Goal: Transaction & Acquisition: Purchase product/service

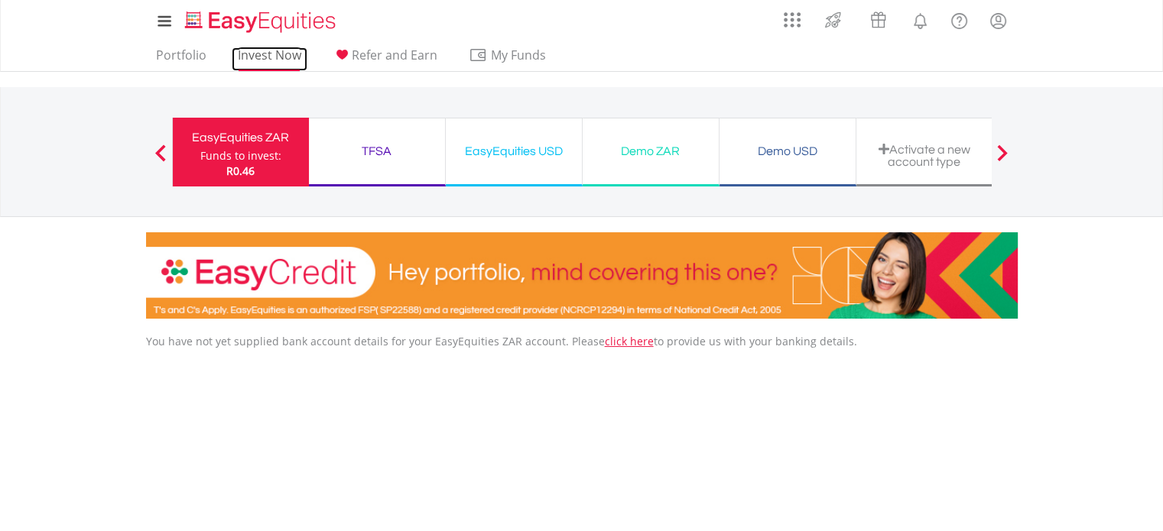
click at [257, 63] on link "Invest Now" at bounding box center [270, 59] width 76 height 24
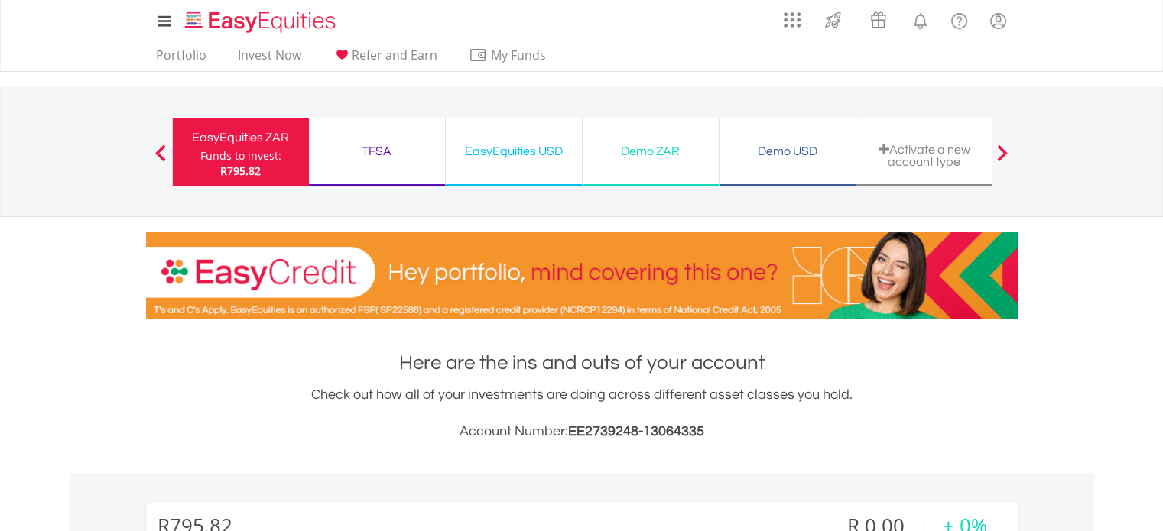
click at [157, 155] on span at bounding box center [160, 152] width 11 height 17
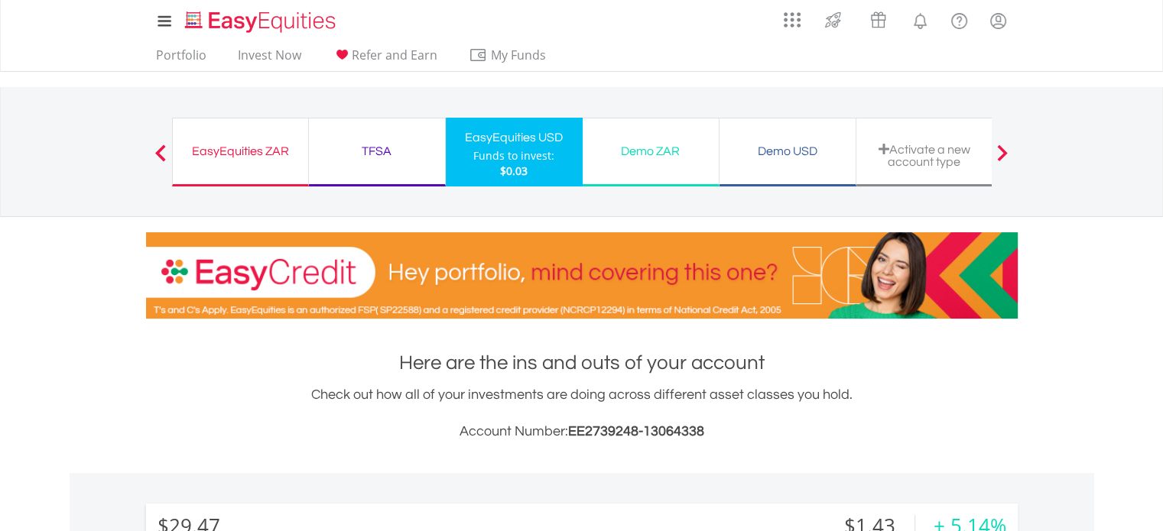
click at [372, 141] on div "TFSA" at bounding box center [377, 151] width 118 height 21
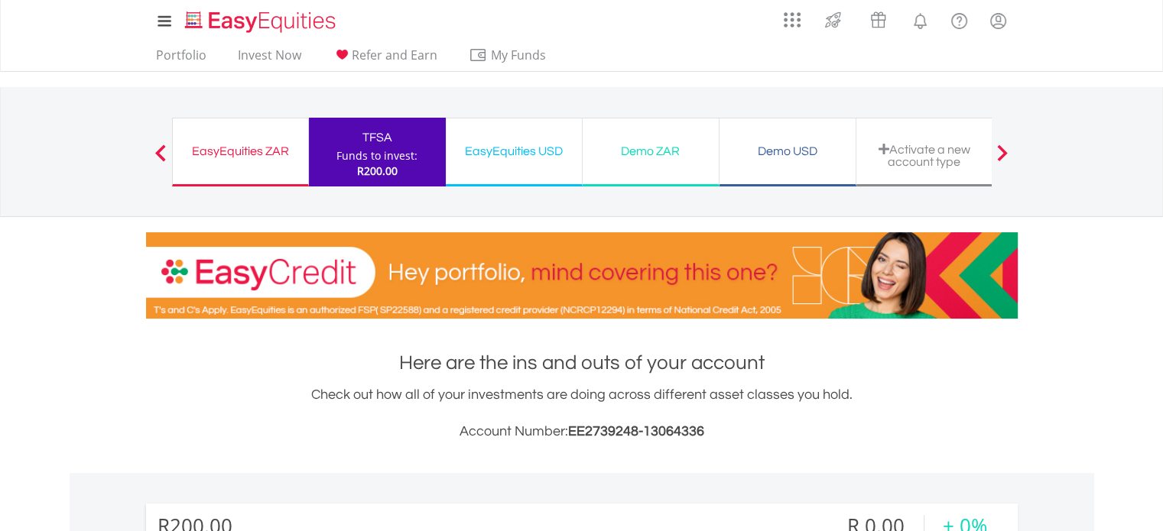
drag, startPoint x: 226, startPoint y: 151, endPoint x: 226, endPoint y: 164, distance: 13.0
click at [226, 151] on div "EasyEquities ZAR" at bounding box center [240, 151] width 117 height 21
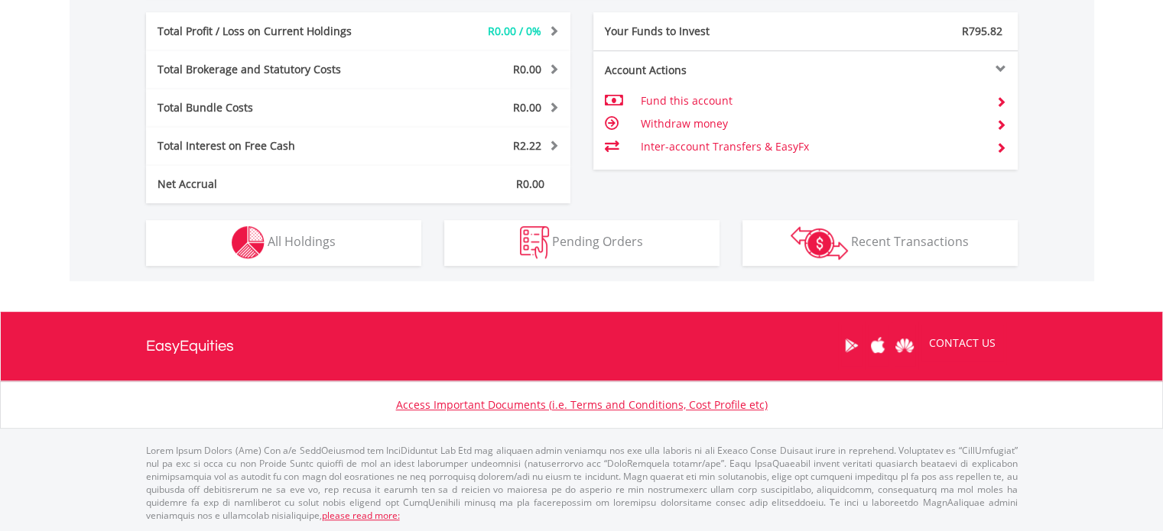
scroll to position [147, 290]
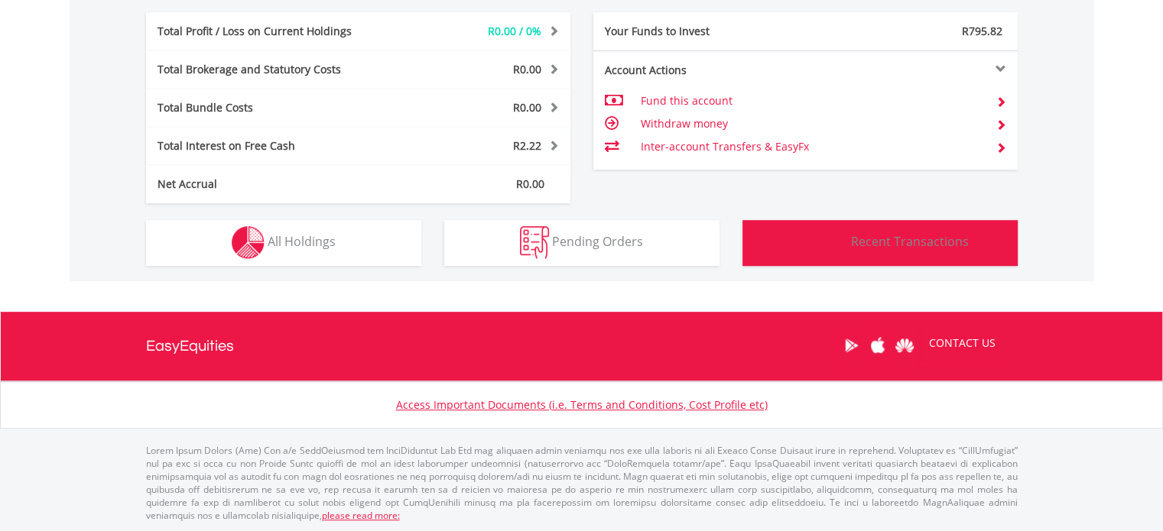
click at [810, 252] on img "button" at bounding box center [818, 243] width 57 height 34
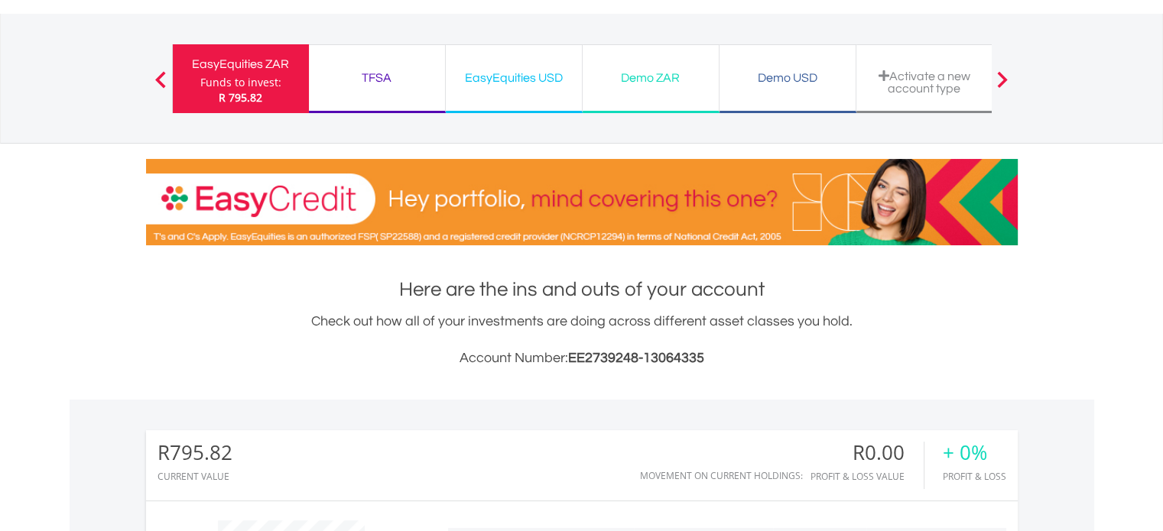
scroll to position [0, 0]
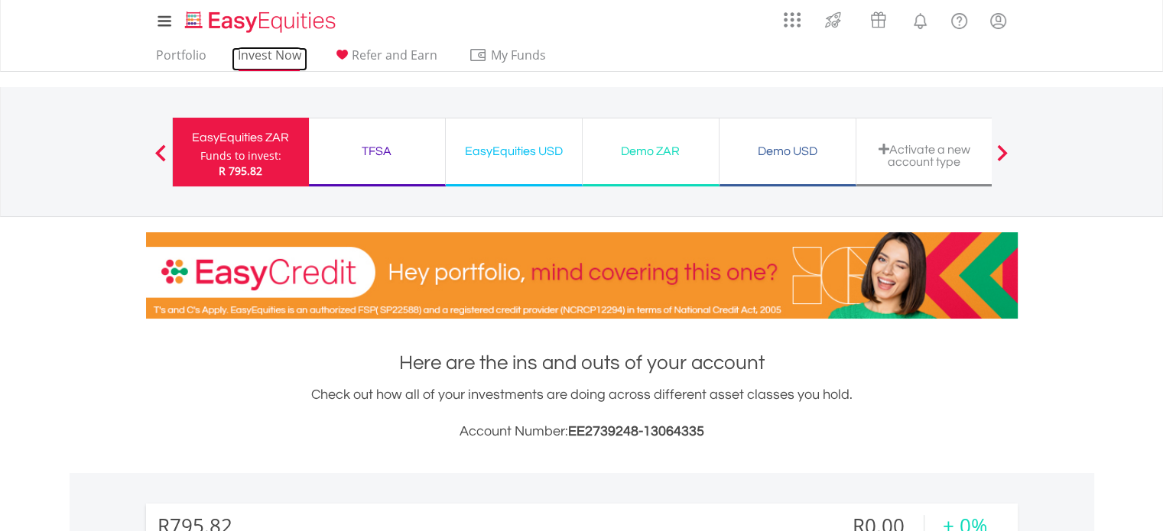
click at [284, 67] on link "Invest Now" at bounding box center [270, 59] width 76 height 24
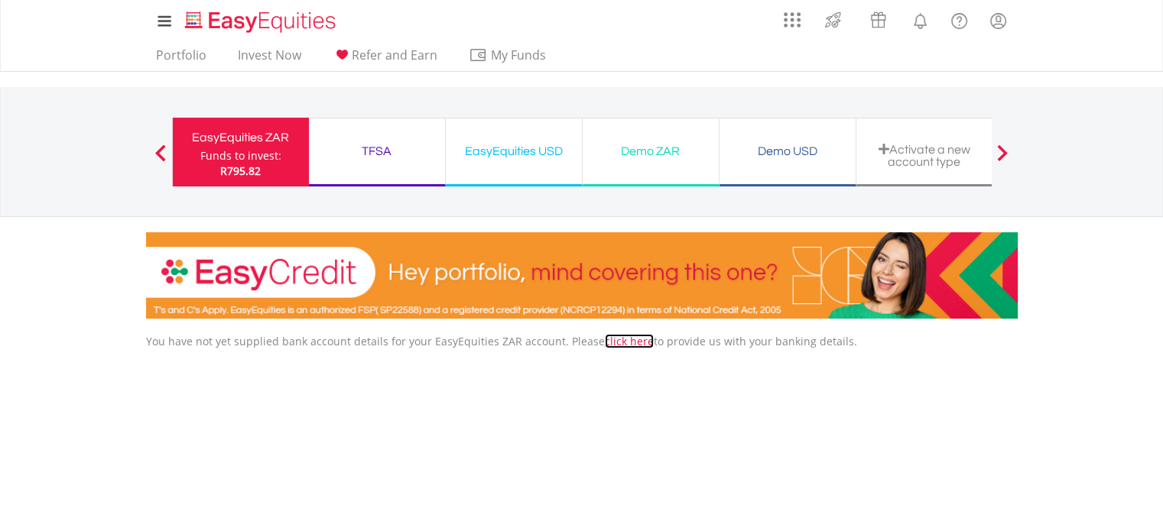
click at [607, 342] on link "click here" at bounding box center [629, 341] width 49 height 15
click at [156, 154] on span at bounding box center [160, 152] width 11 height 17
click at [626, 342] on link "click here" at bounding box center [629, 341] width 49 height 15
